Goal: Navigation & Orientation: Find specific page/section

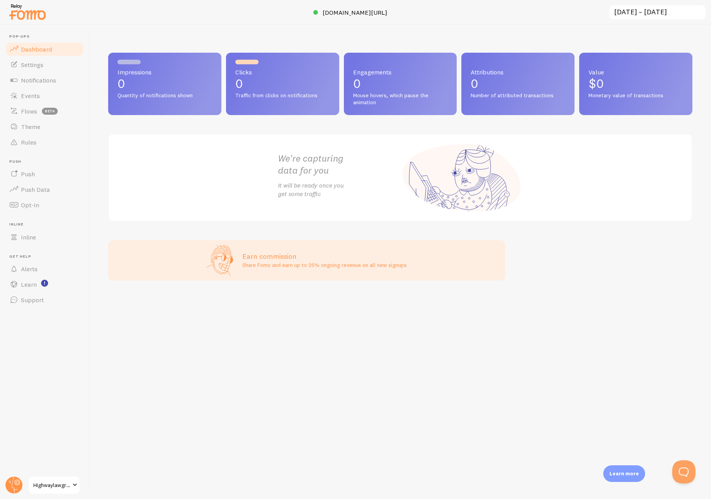
click at [66, 483] on span "Highwaylawgroup (offers)" at bounding box center [51, 485] width 37 height 9
click at [40, 63] on span "Settings" at bounding box center [32, 65] width 22 height 8
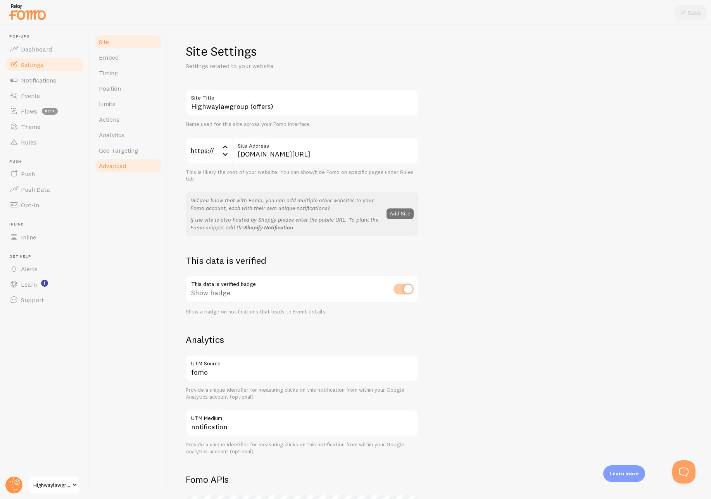
click at [143, 165] on link "Advanced" at bounding box center [128, 166] width 68 height 16
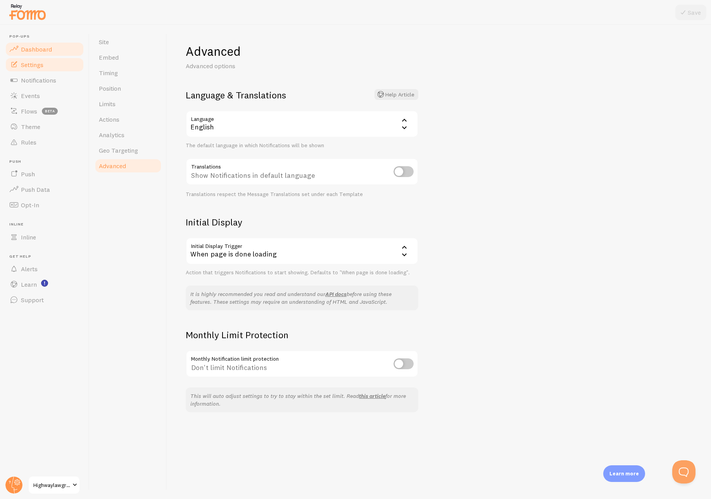
click at [60, 48] on link "Dashboard" at bounding box center [45, 49] width 80 height 16
